Goal: Find contact information: Find phone

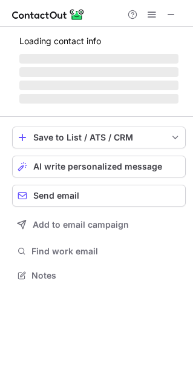
scroll to position [274, 193]
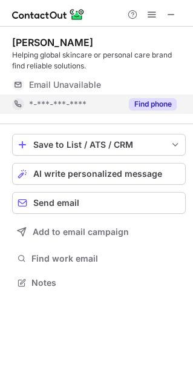
click at [156, 103] on button "Find phone" at bounding box center [153, 104] width 48 height 12
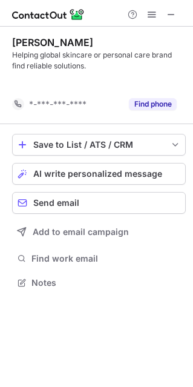
scroll to position [255, 193]
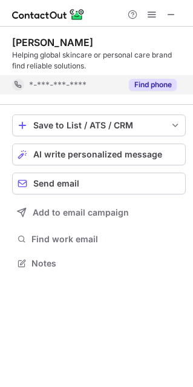
click at [148, 81] on button "Find phone" at bounding box center [153, 85] width 48 height 12
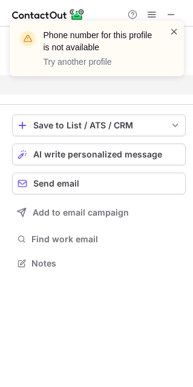
click at [174, 31] on span at bounding box center [175, 31] width 10 height 12
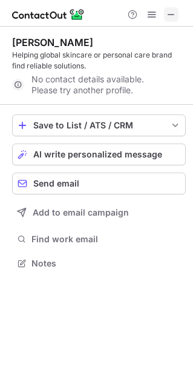
click at [172, 18] on span at bounding box center [172, 15] width 10 height 10
